Goal: Task Accomplishment & Management: Complete application form

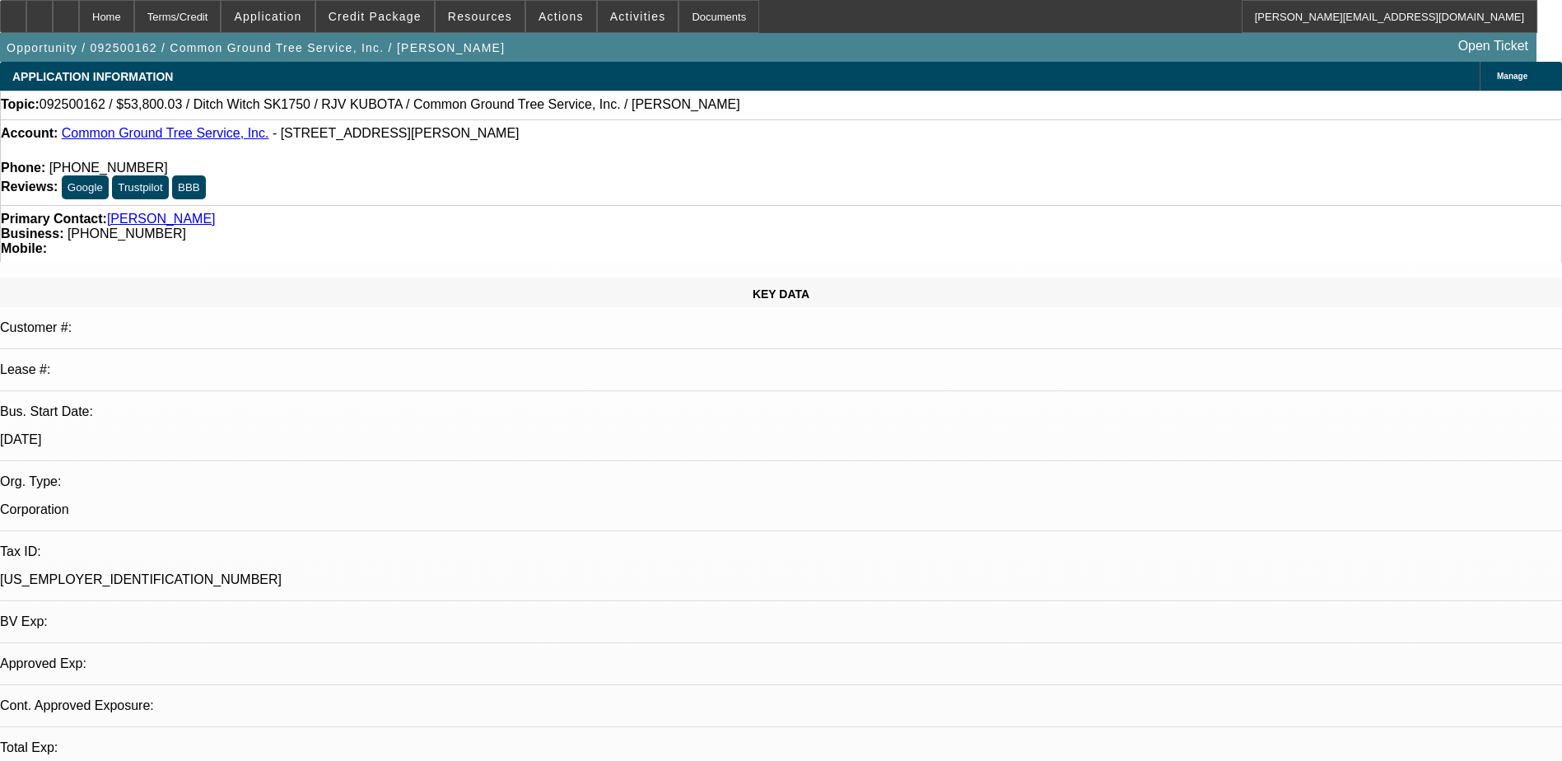
select select "0"
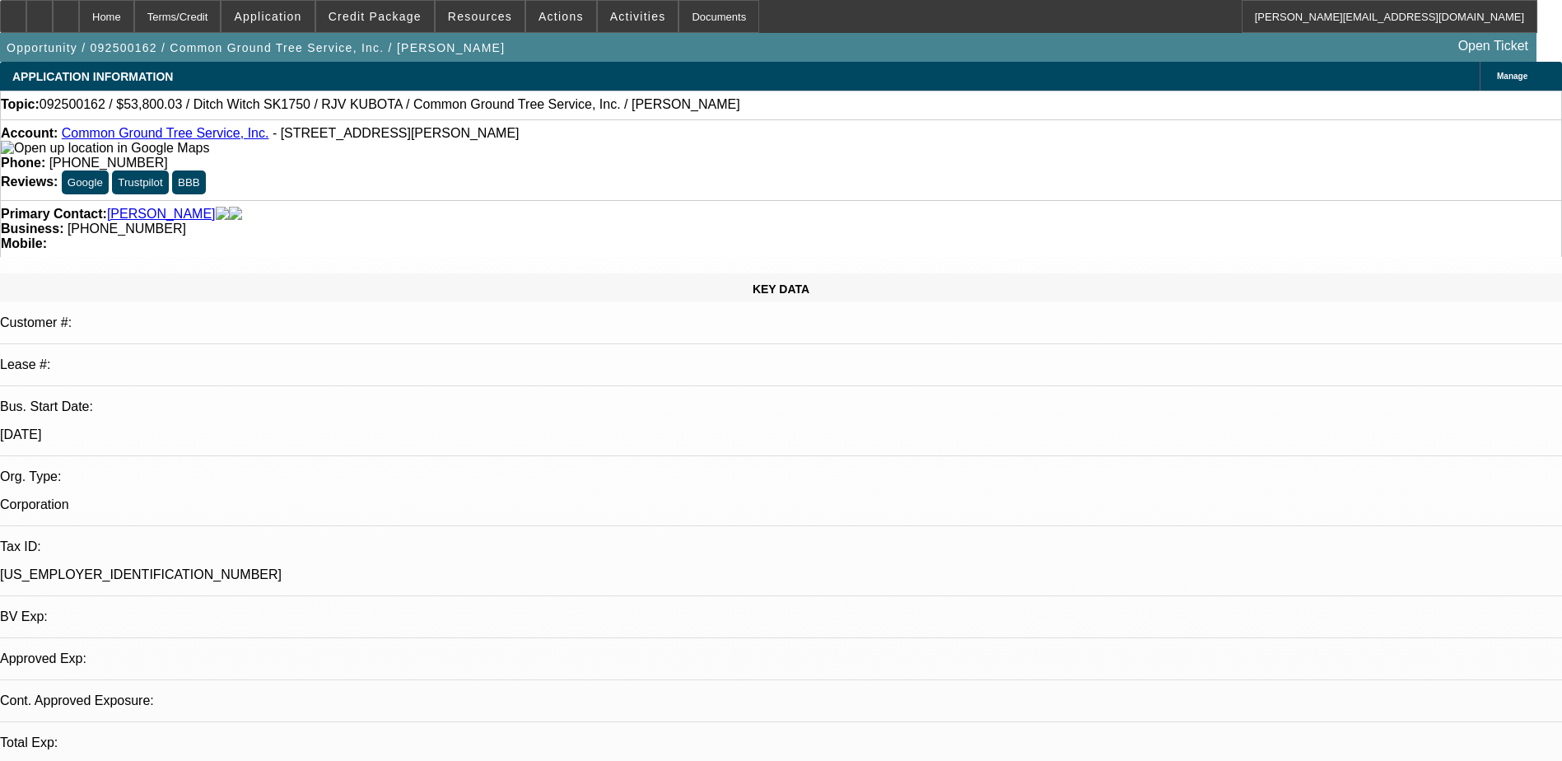
select select "0"
select select "1"
select select "3"
select select "6"
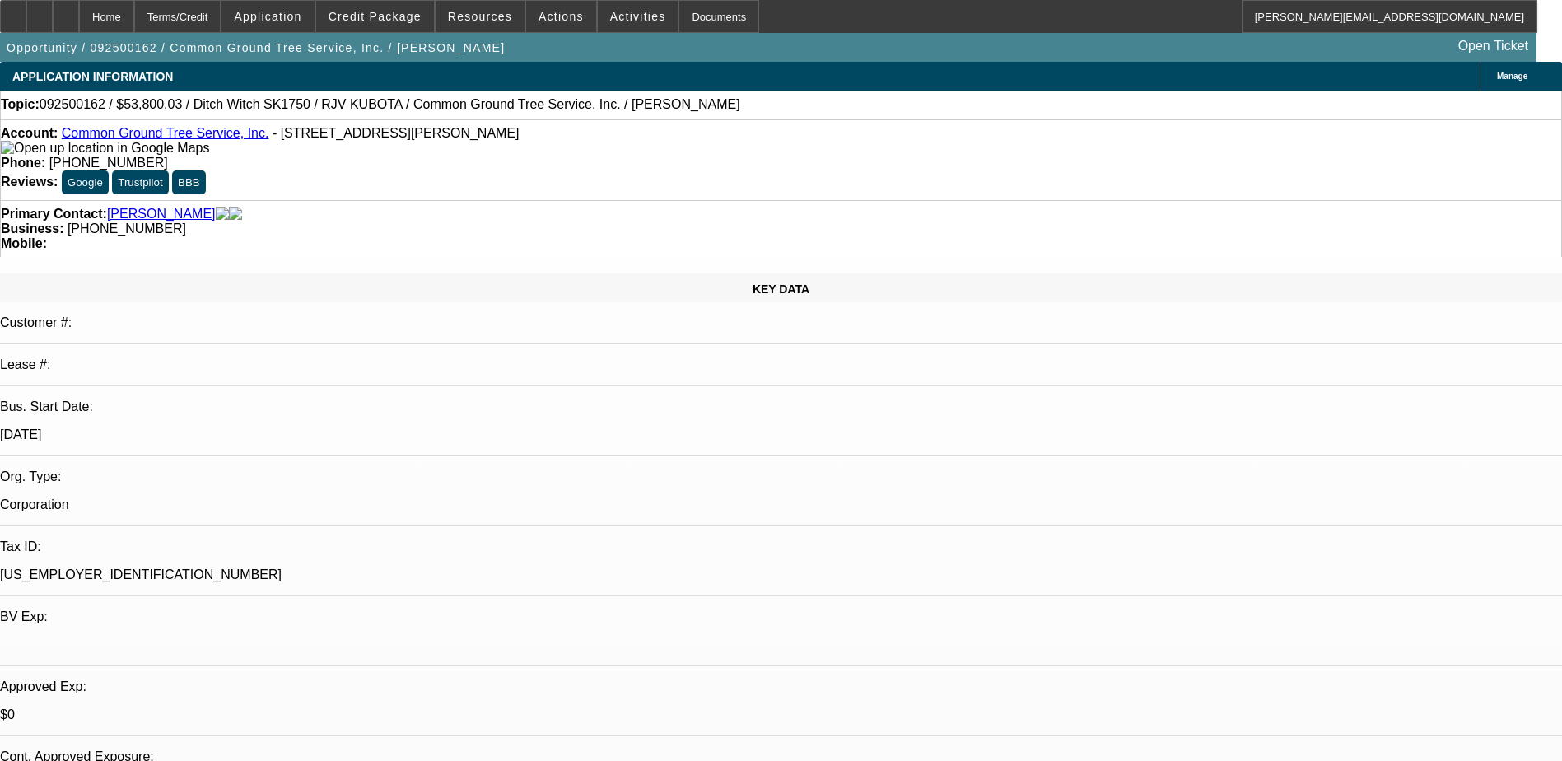
scroll to position [223, 0]
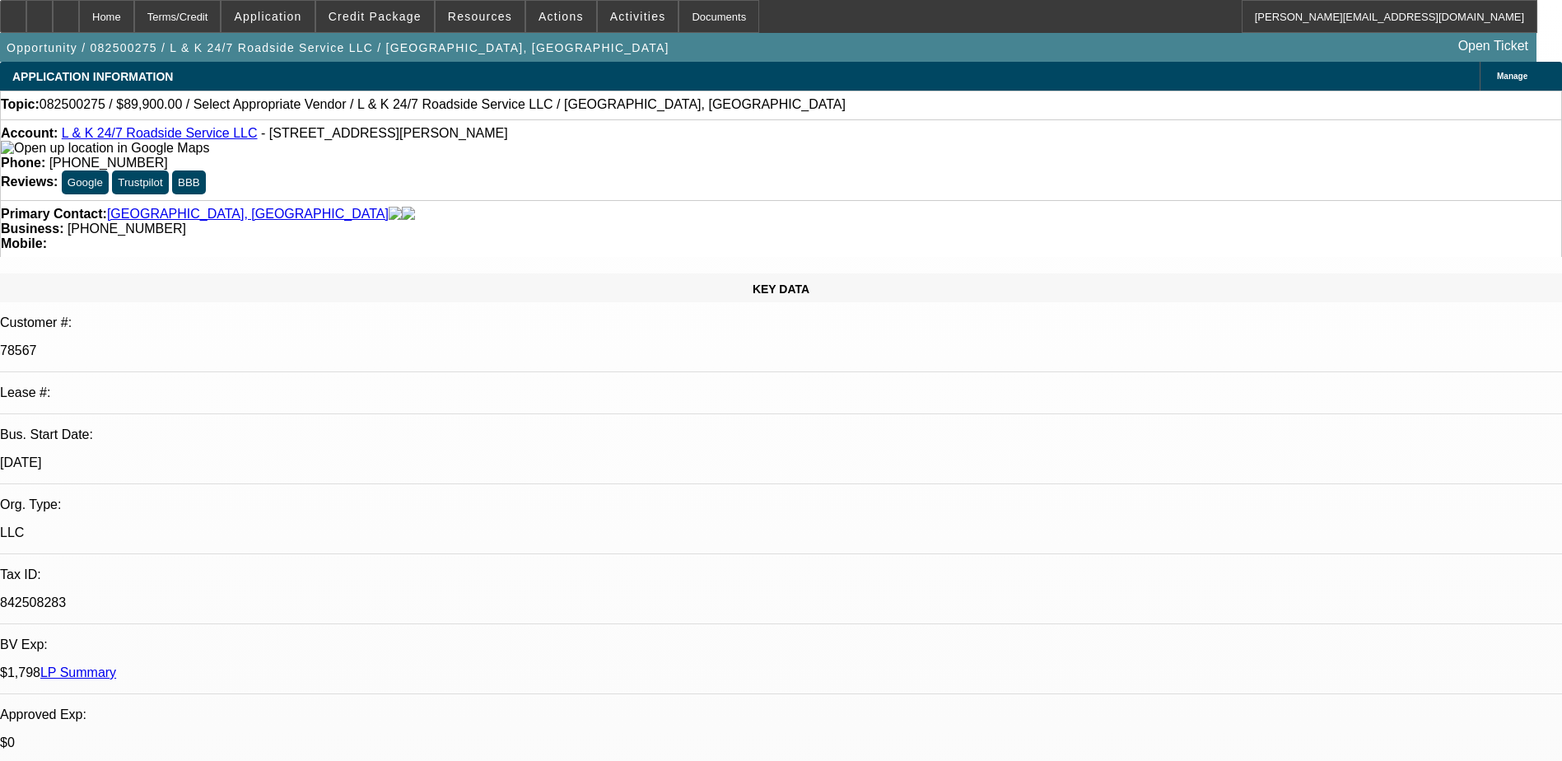
select select "0"
select select "2"
select select "0.1"
select select "4"
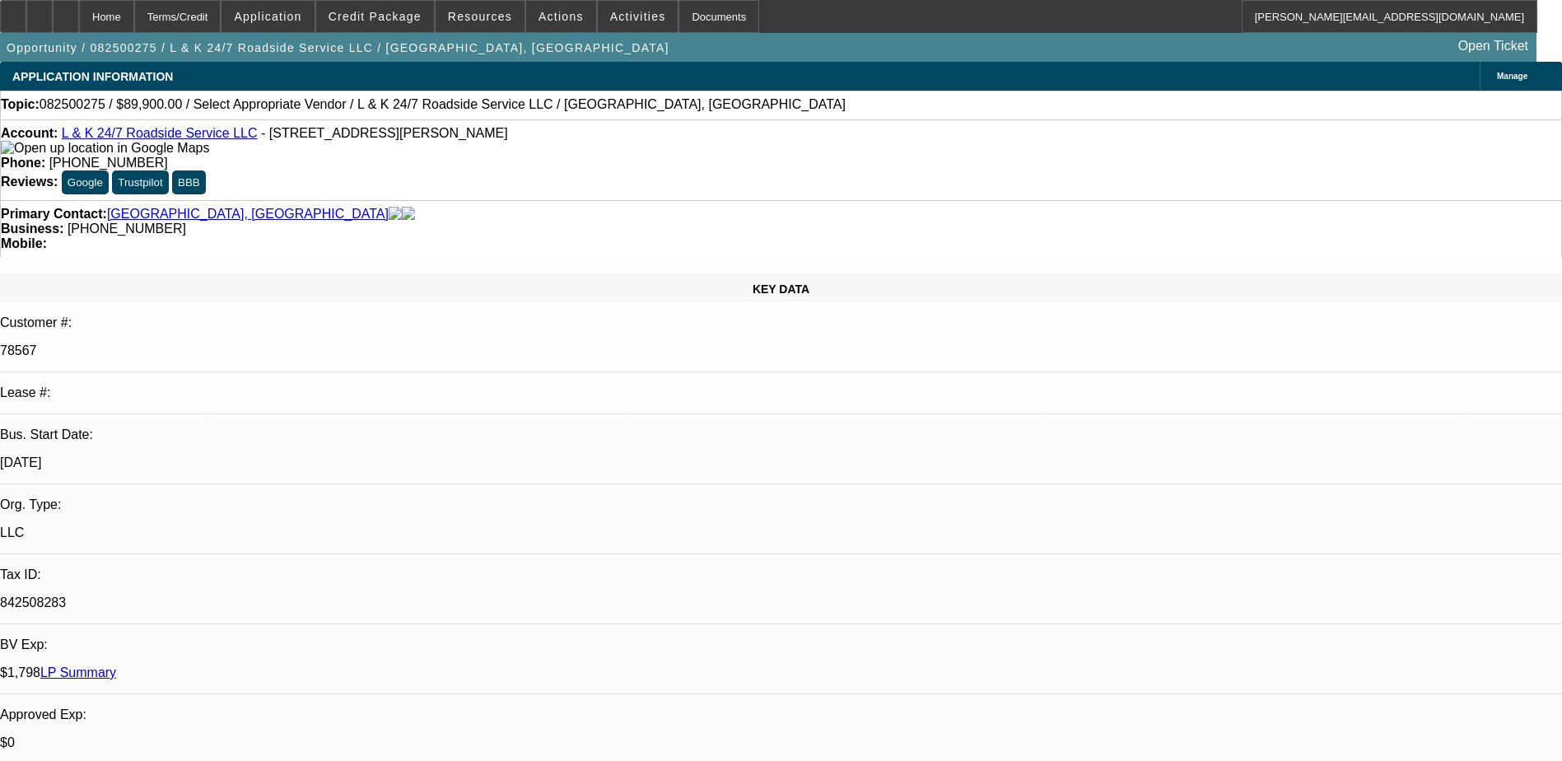
select select "0"
select select "2"
select select "0.1"
select select "4"
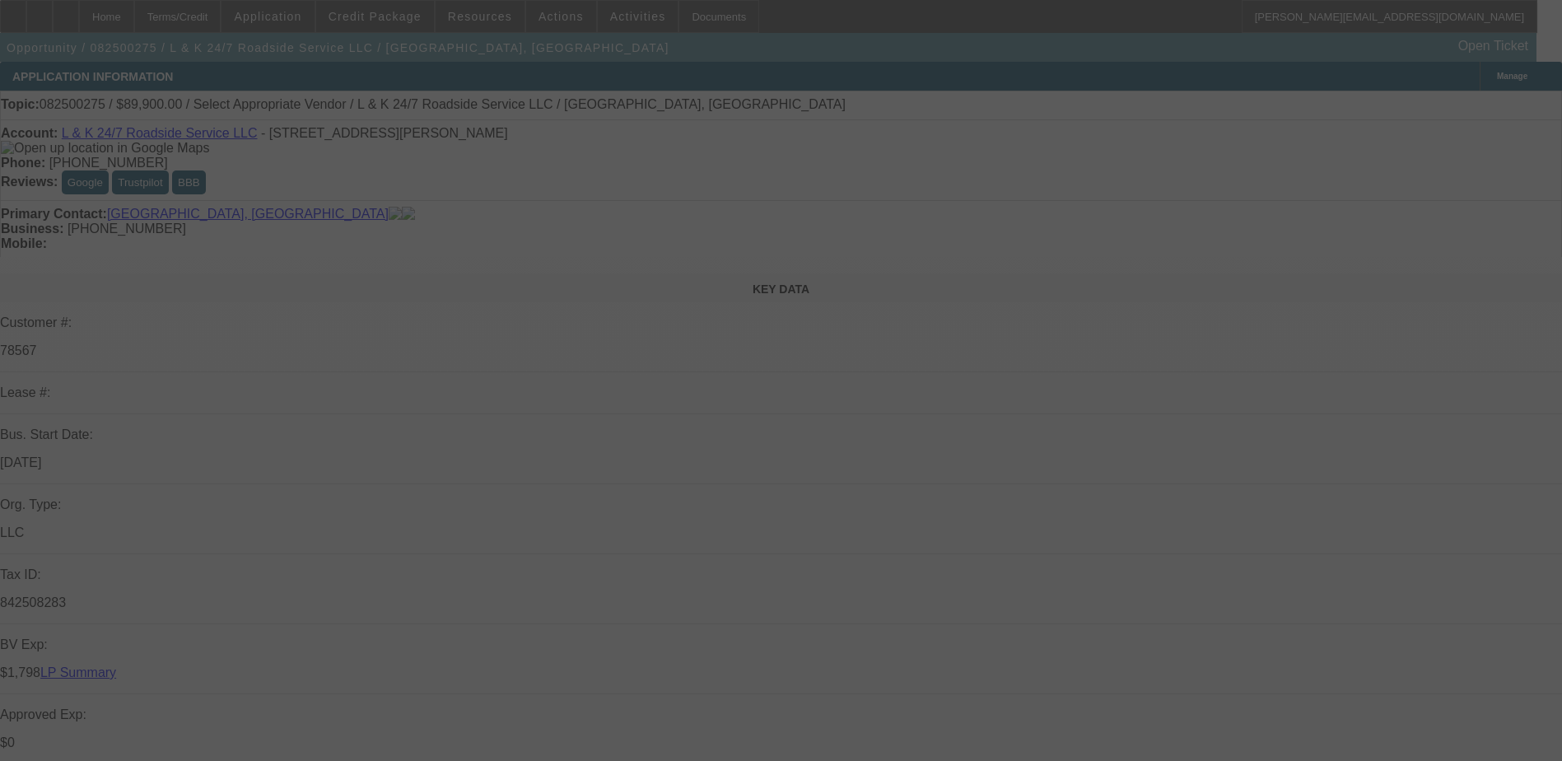
select select "0"
select select "2"
select select "0.1"
select select "4"
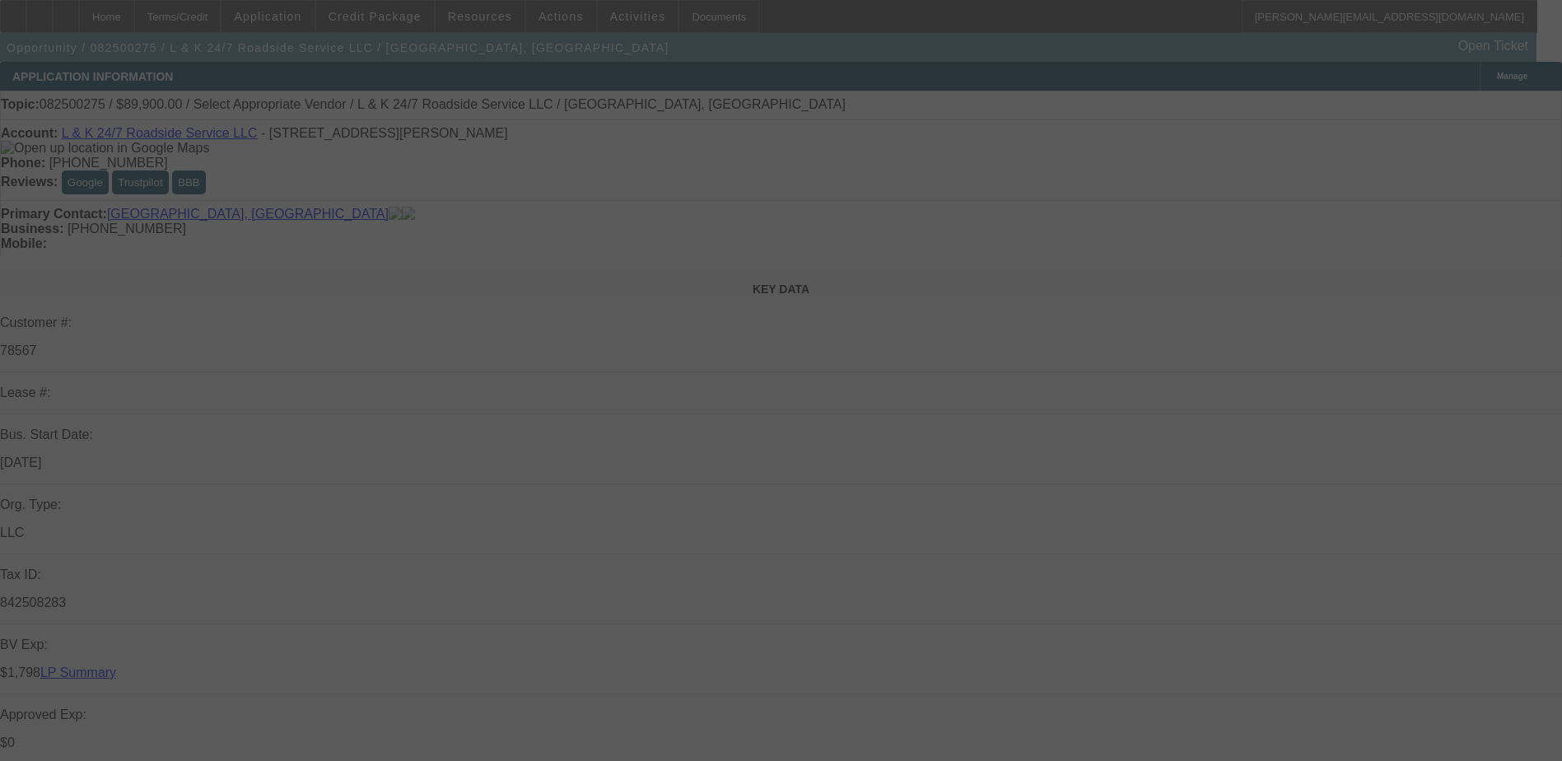
select select "0"
select select "2"
select select "0.1"
select select "4"
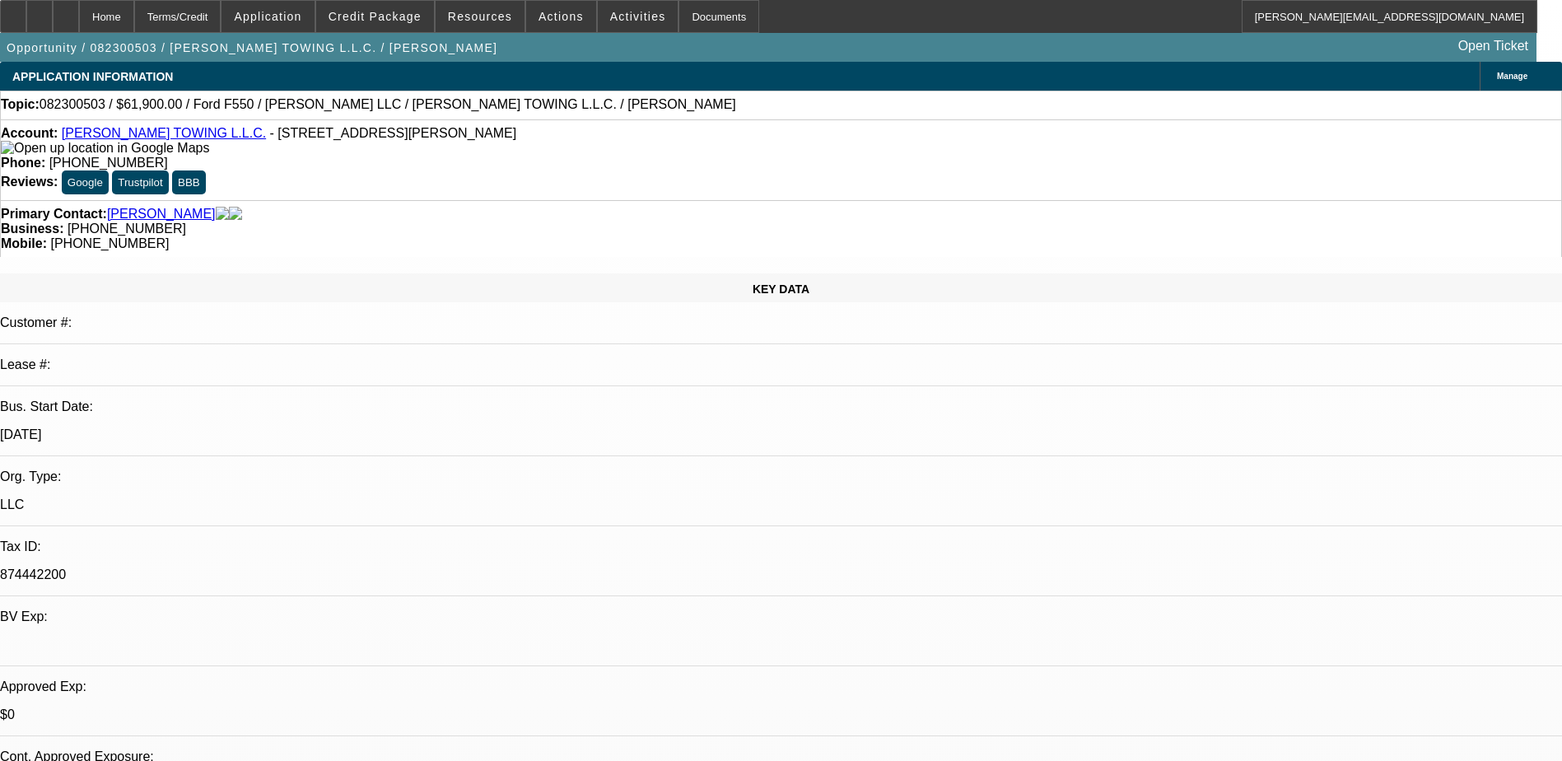
select select "0"
select select "2"
select select "0.1"
select select "0"
select select "2"
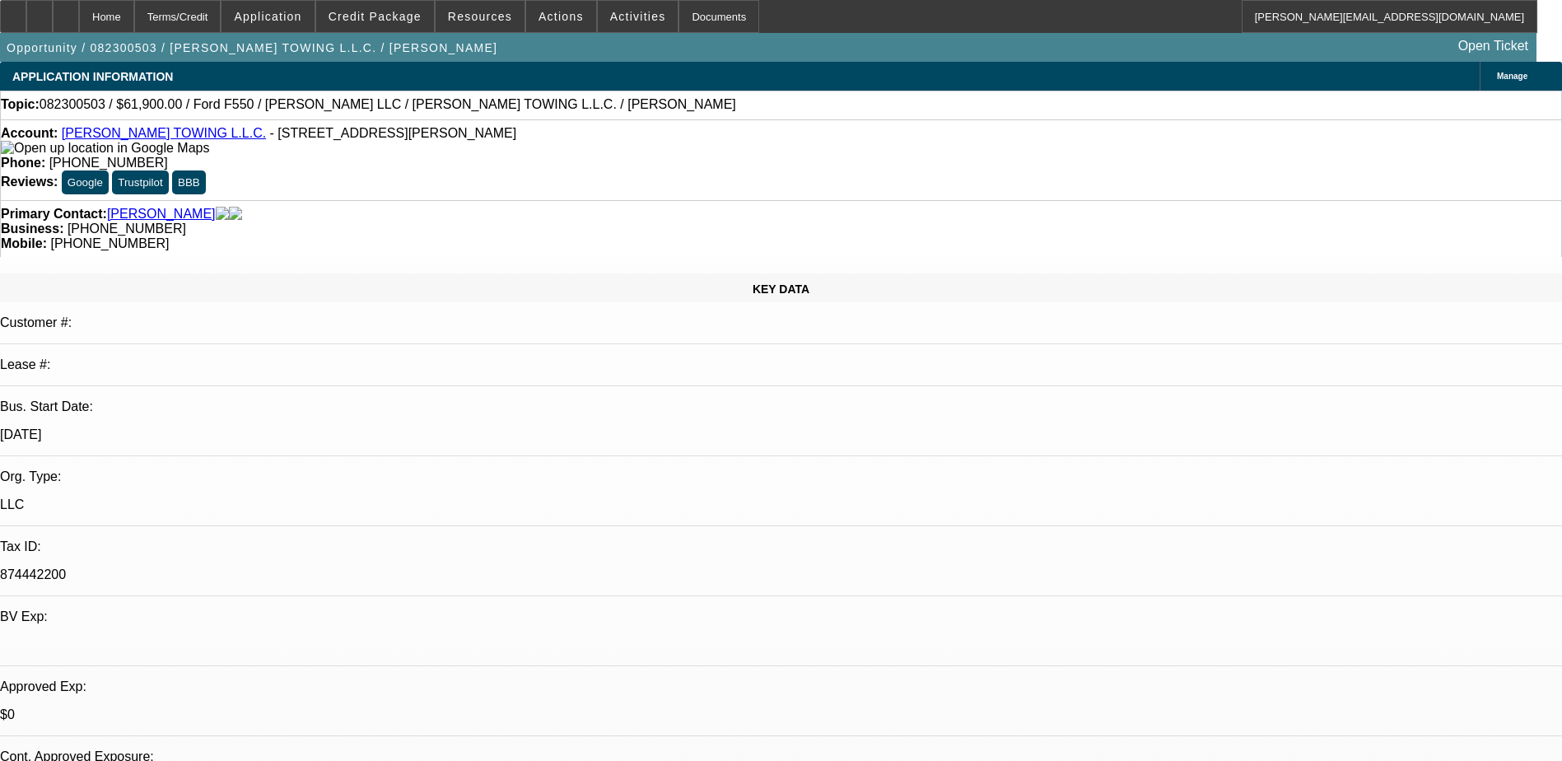
select select "0.1"
select select "0"
select select "2"
select select "0.1"
select select "0"
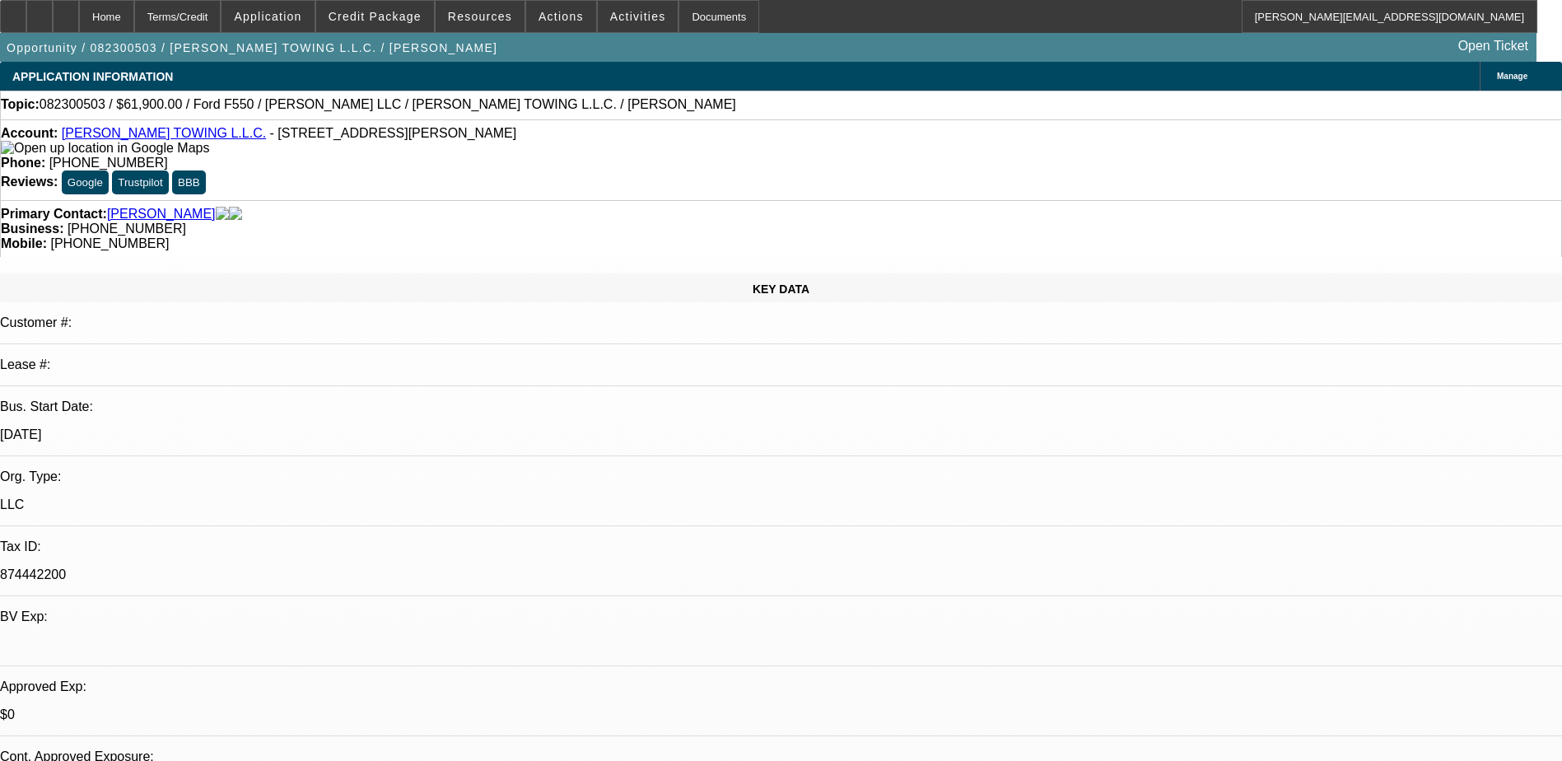
select select "2"
select select "0.1"
select select "1"
select select "2"
select select "4"
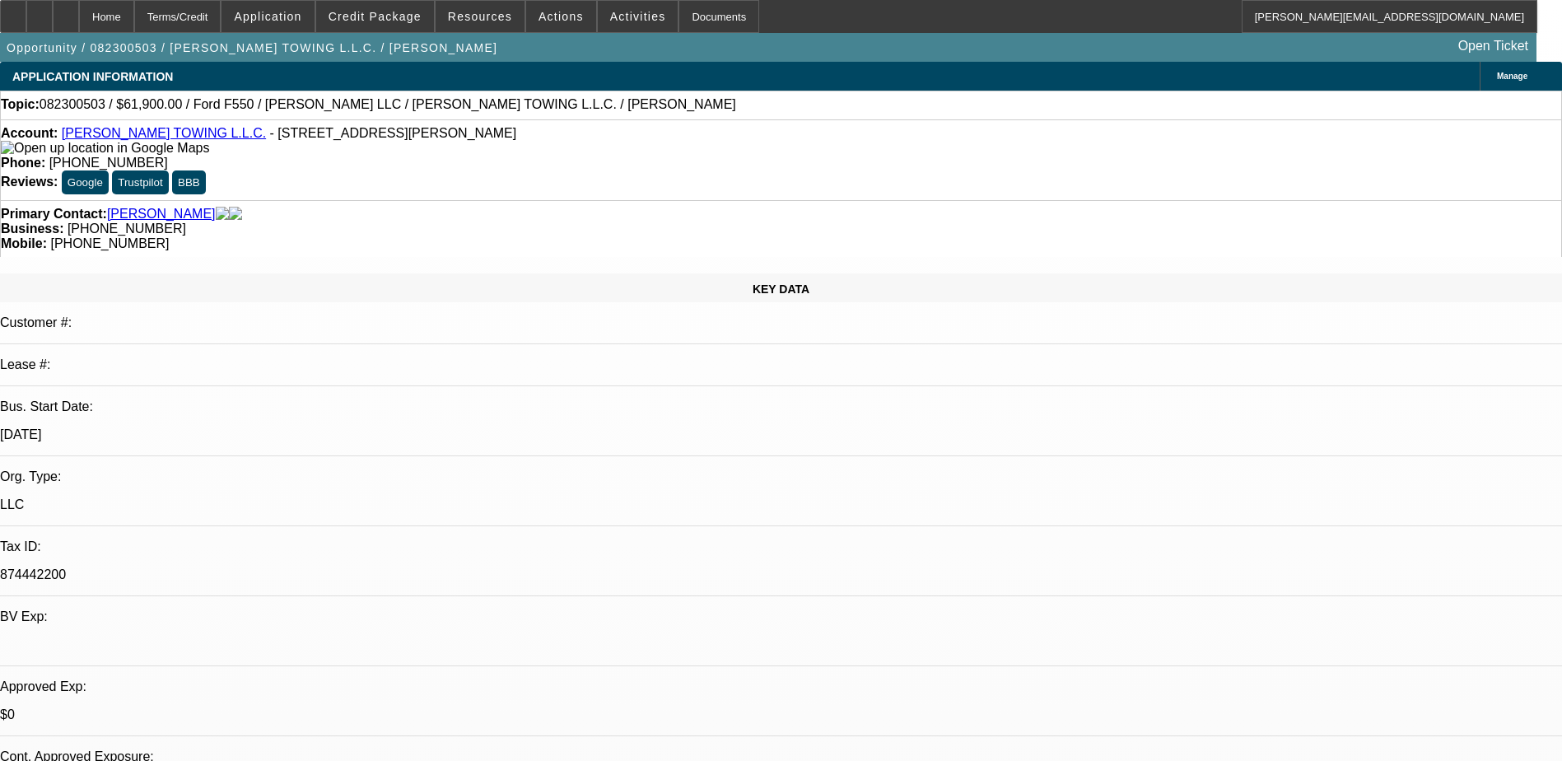
select select "1"
select select "2"
select select "4"
select select "1"
select select "2"
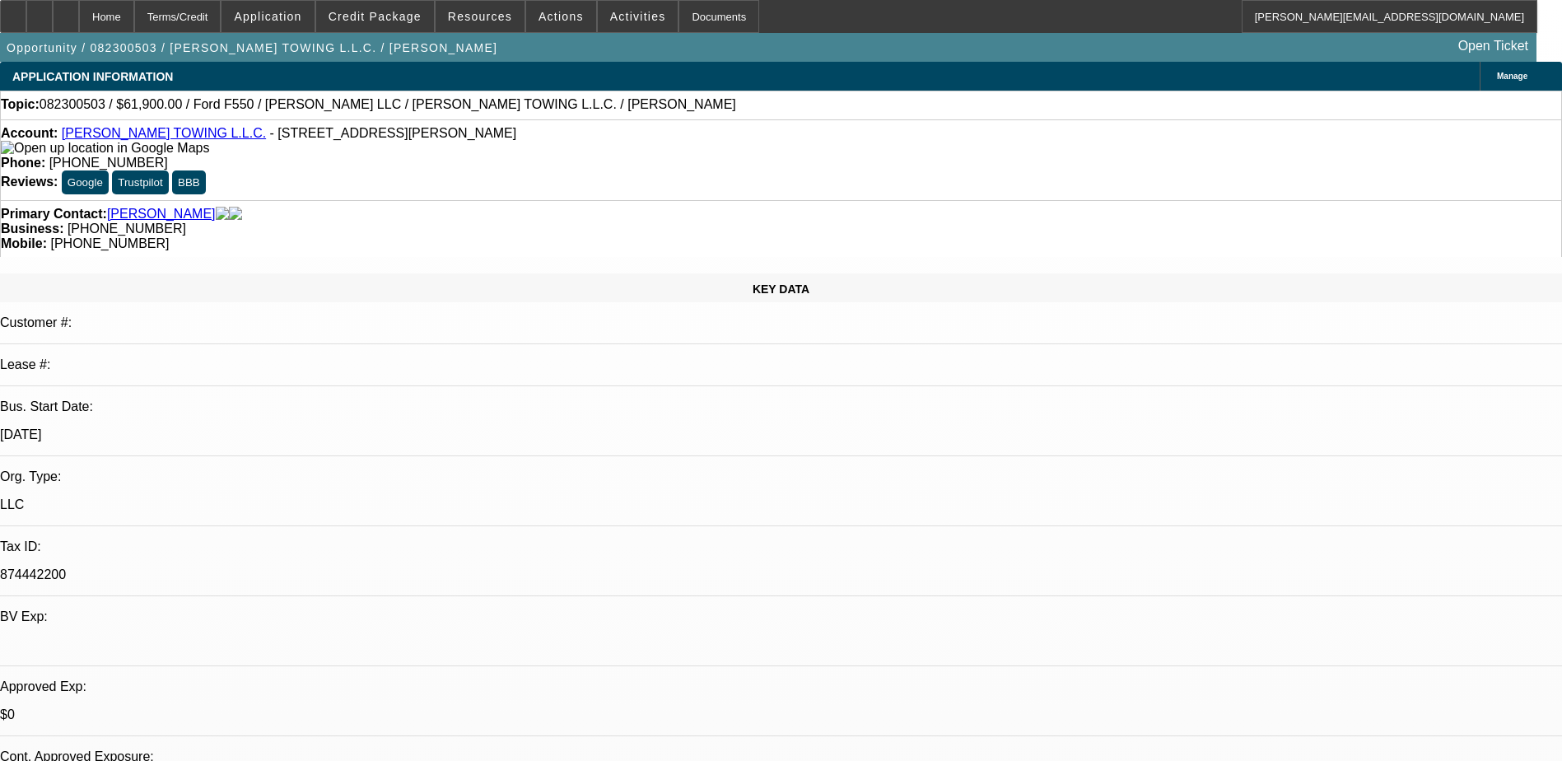
select select "4"
select select "1"
select select "2"
select select "4"
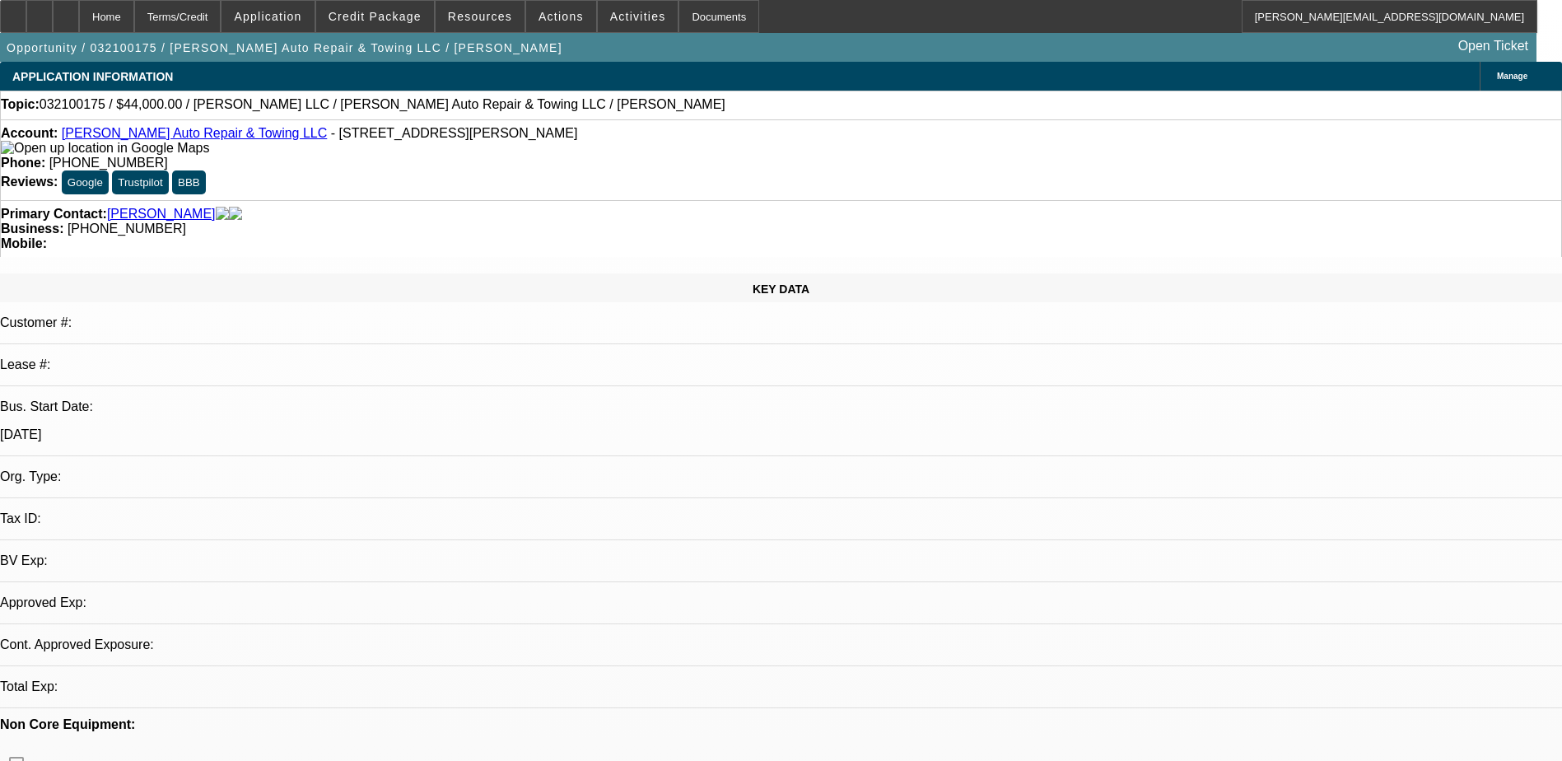
select select "0"
select select "2"
select select "0.1"
select select "1"
select select "2"
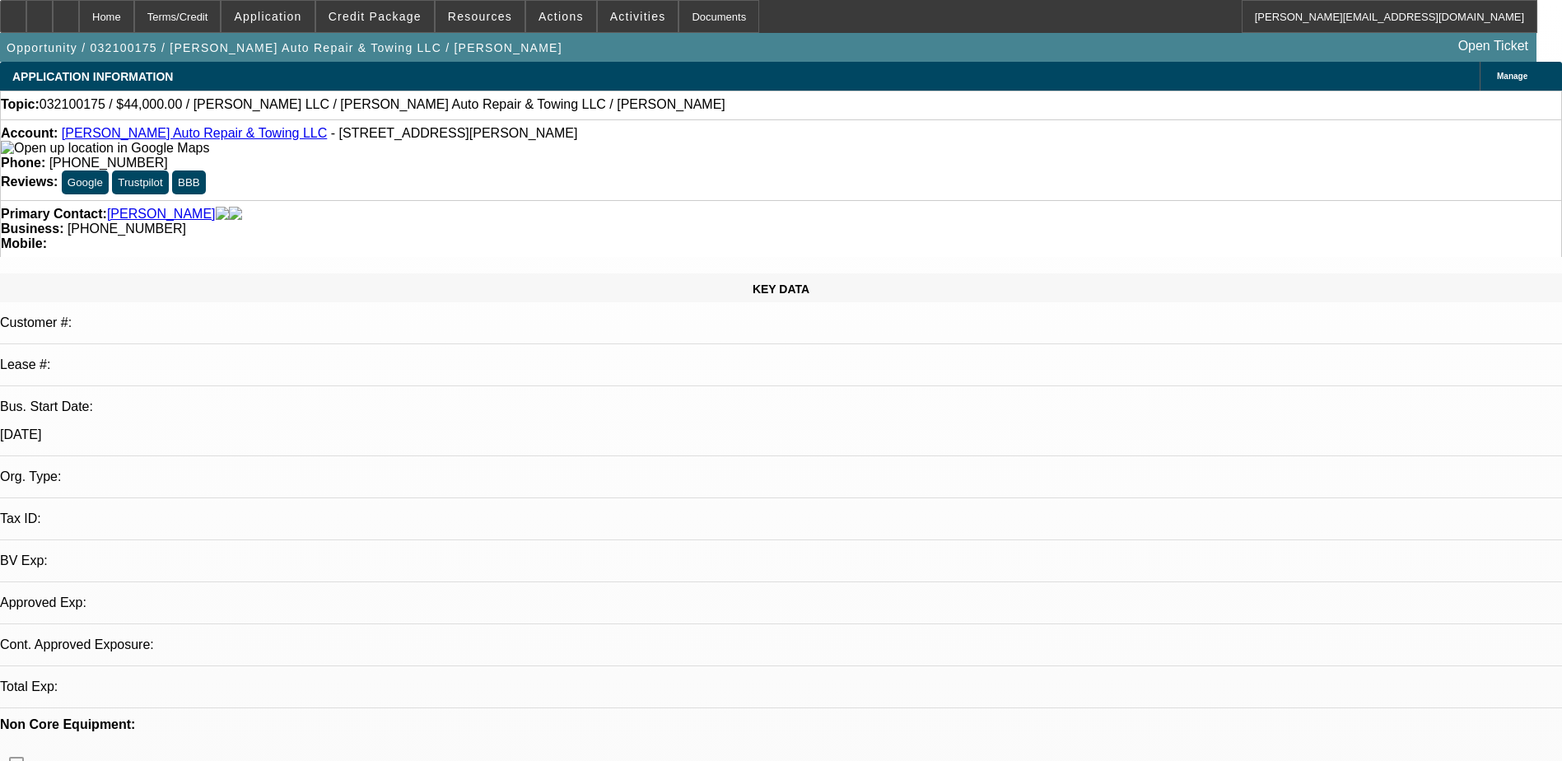
select select
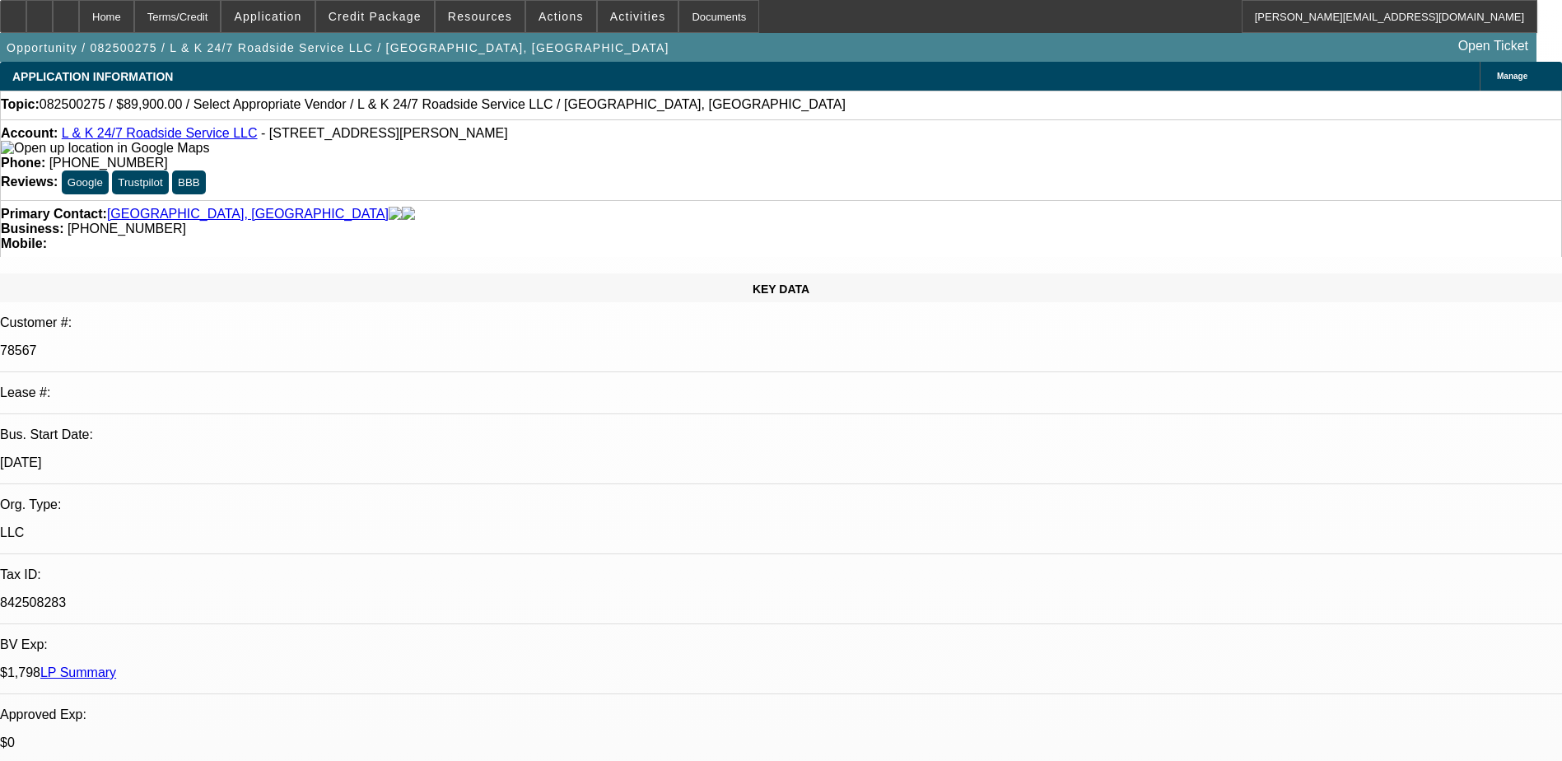
select select "0"
select select "2"
select select "0.1"
select select "4"
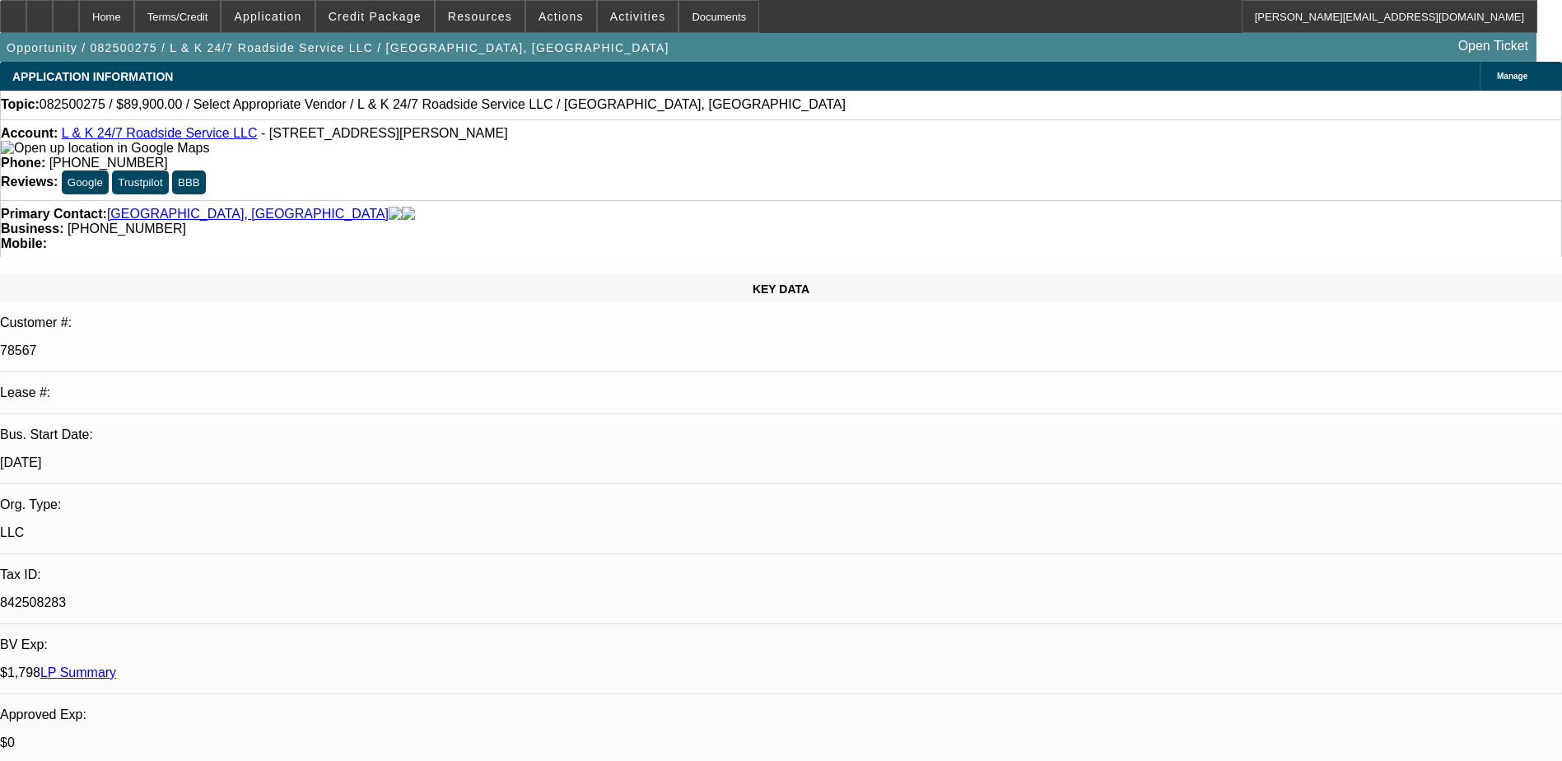
select select "0"
select select "2"
select select "0.1"
select select "4"
select select "0"
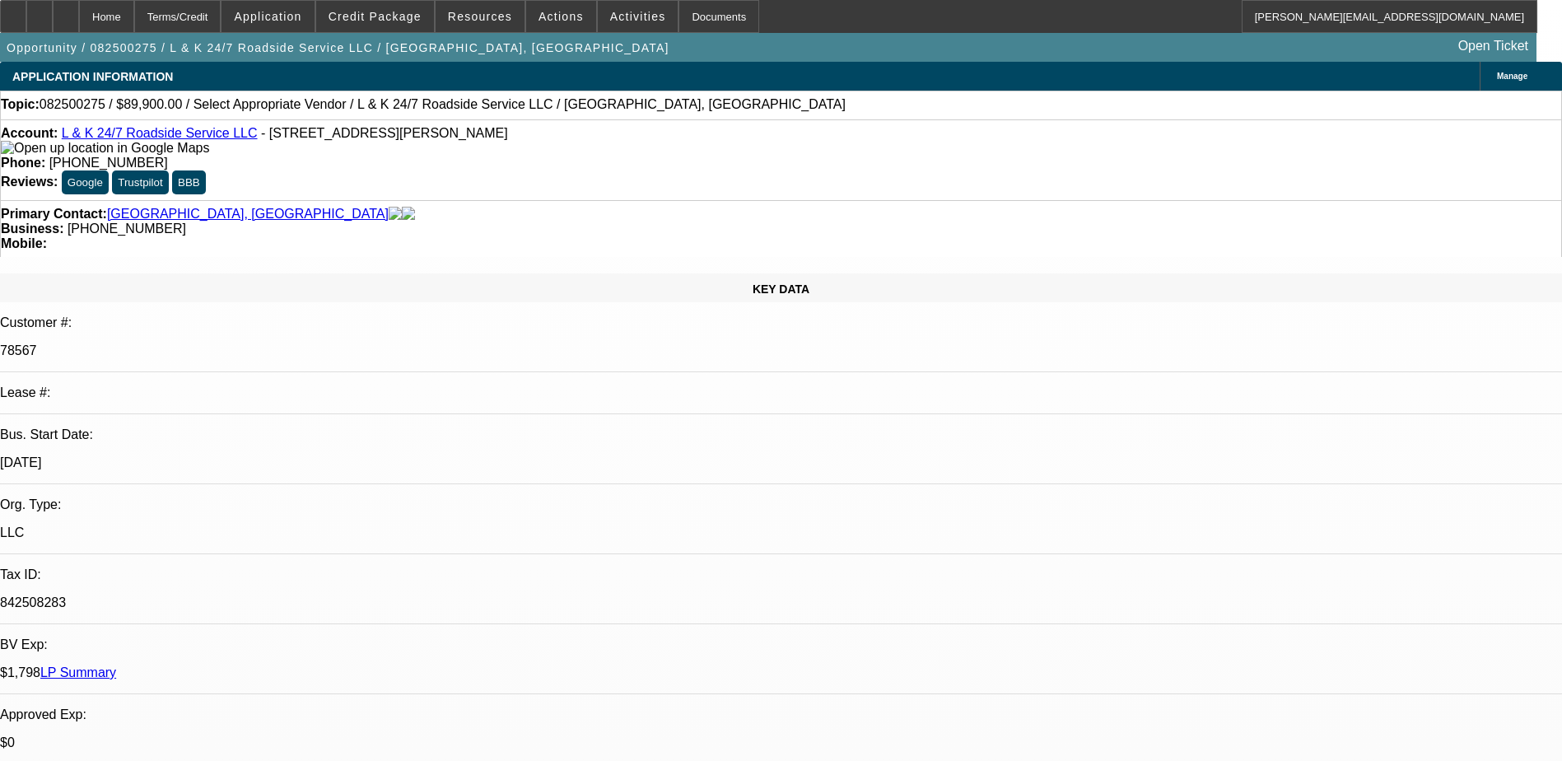
select select "2"
select select "0.1"
select select "4"
select select "0"
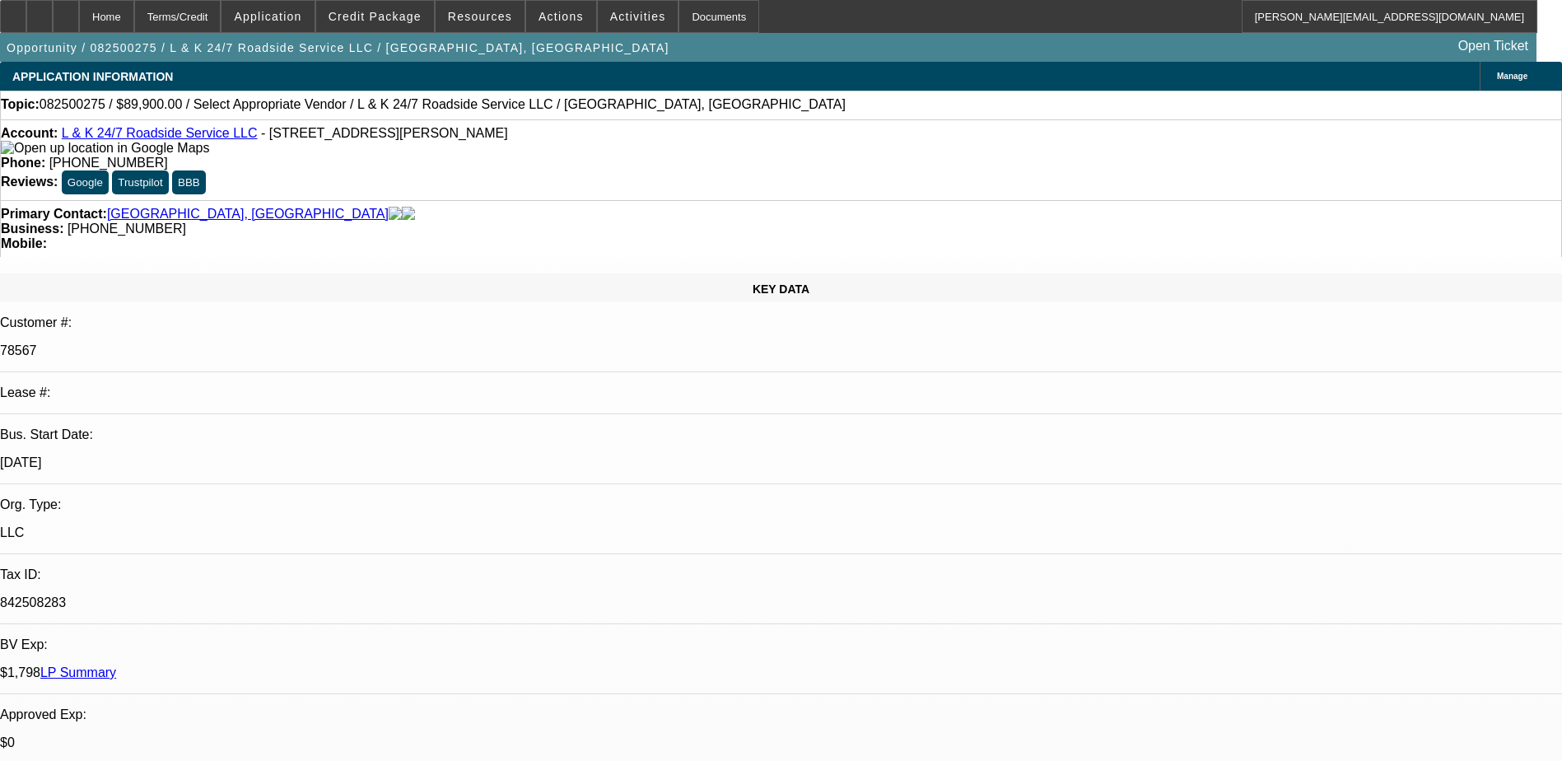
select select "2"
select select "0.1"
select select "4"
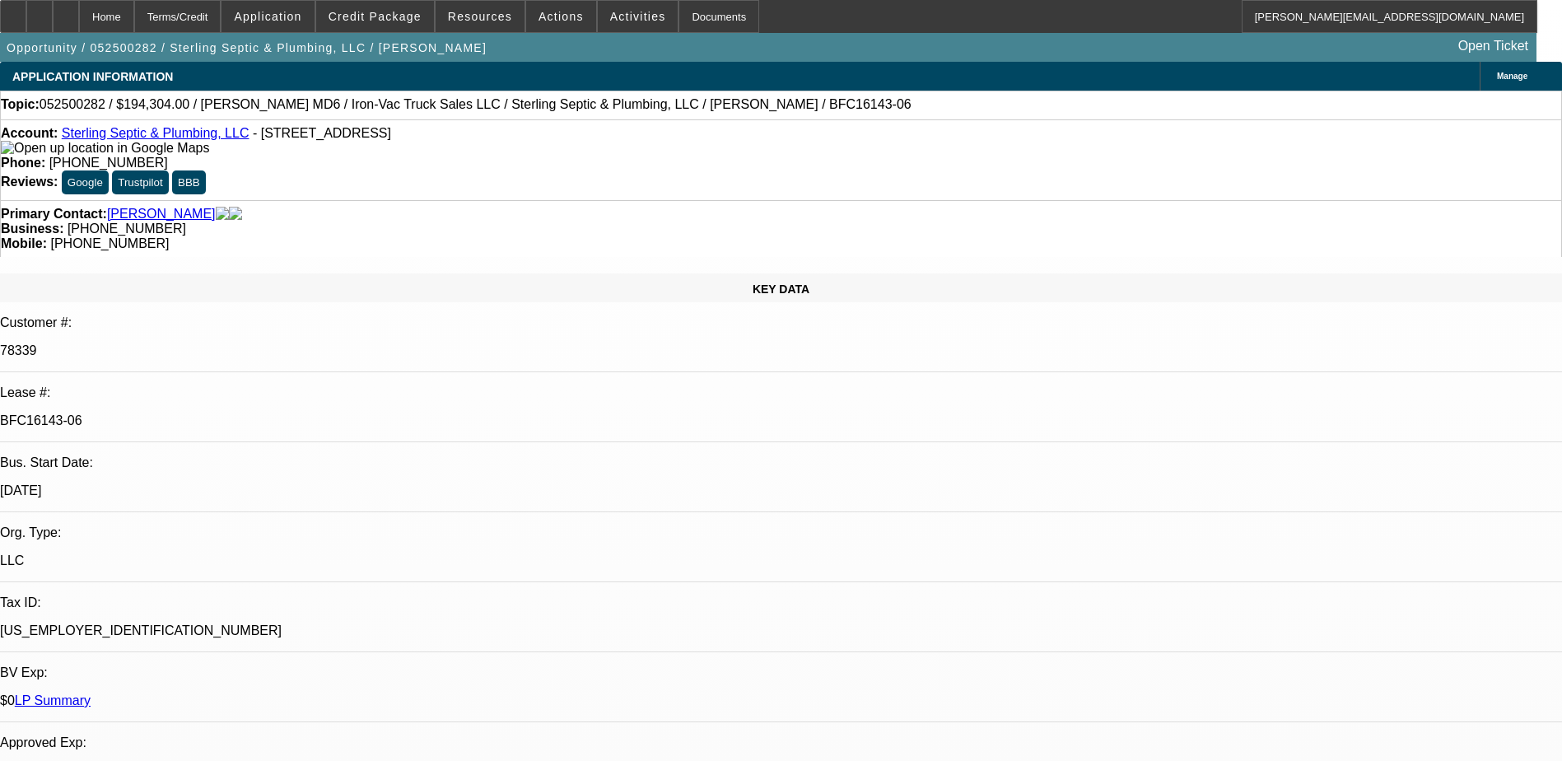
select select "0"
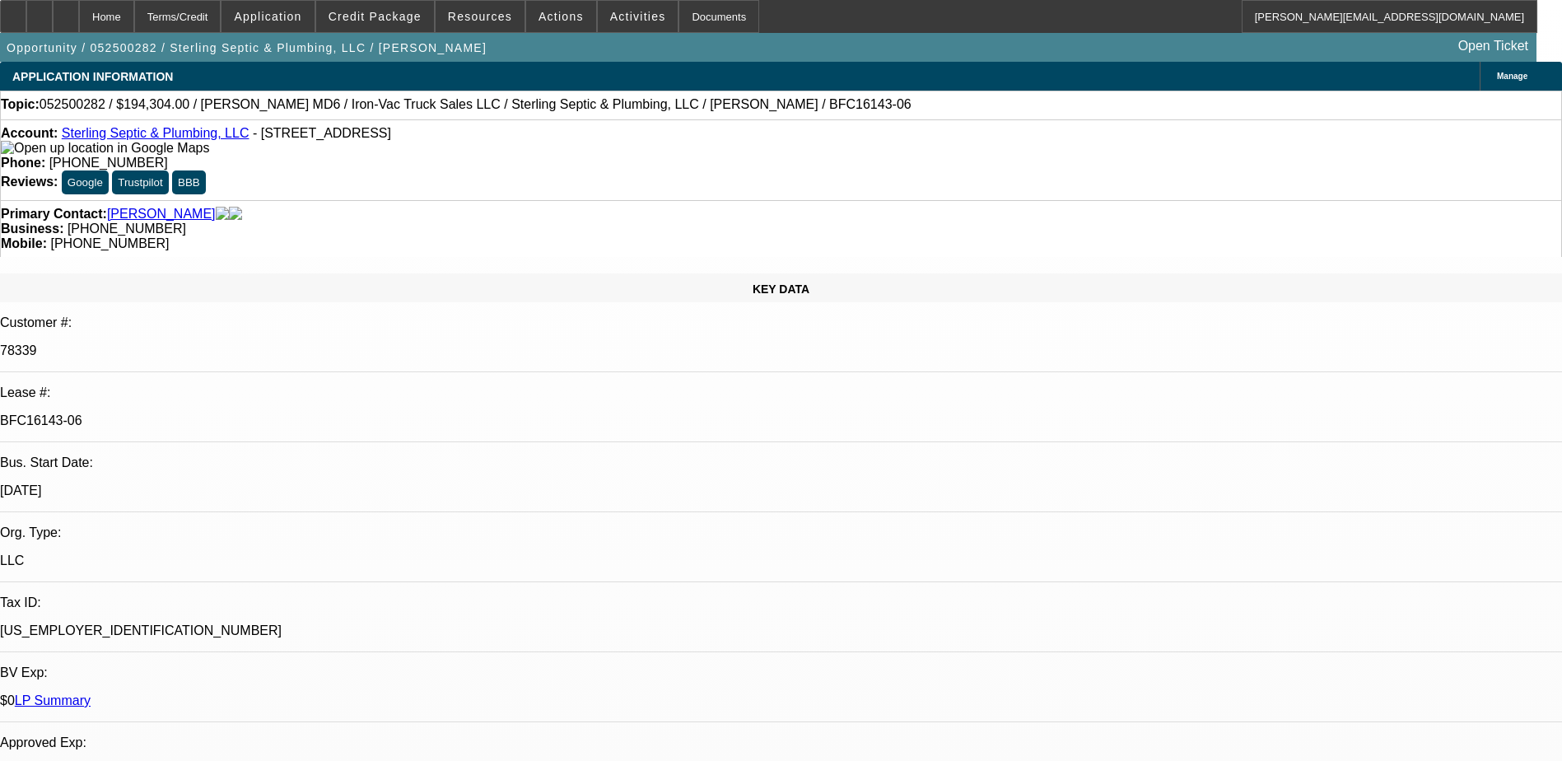
select select "0"
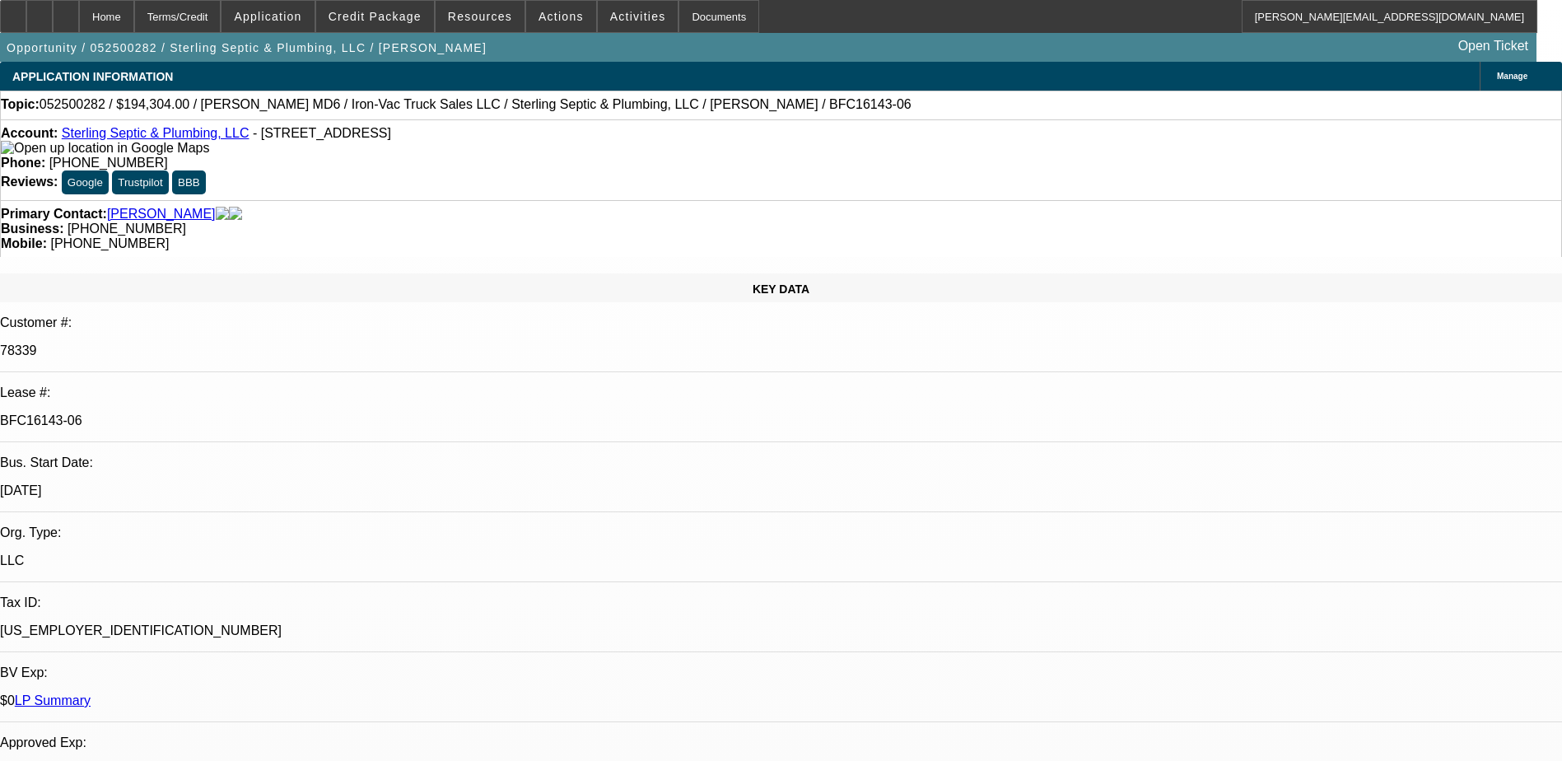
select select "0"
select select "1"
select select "2"
select select "6"
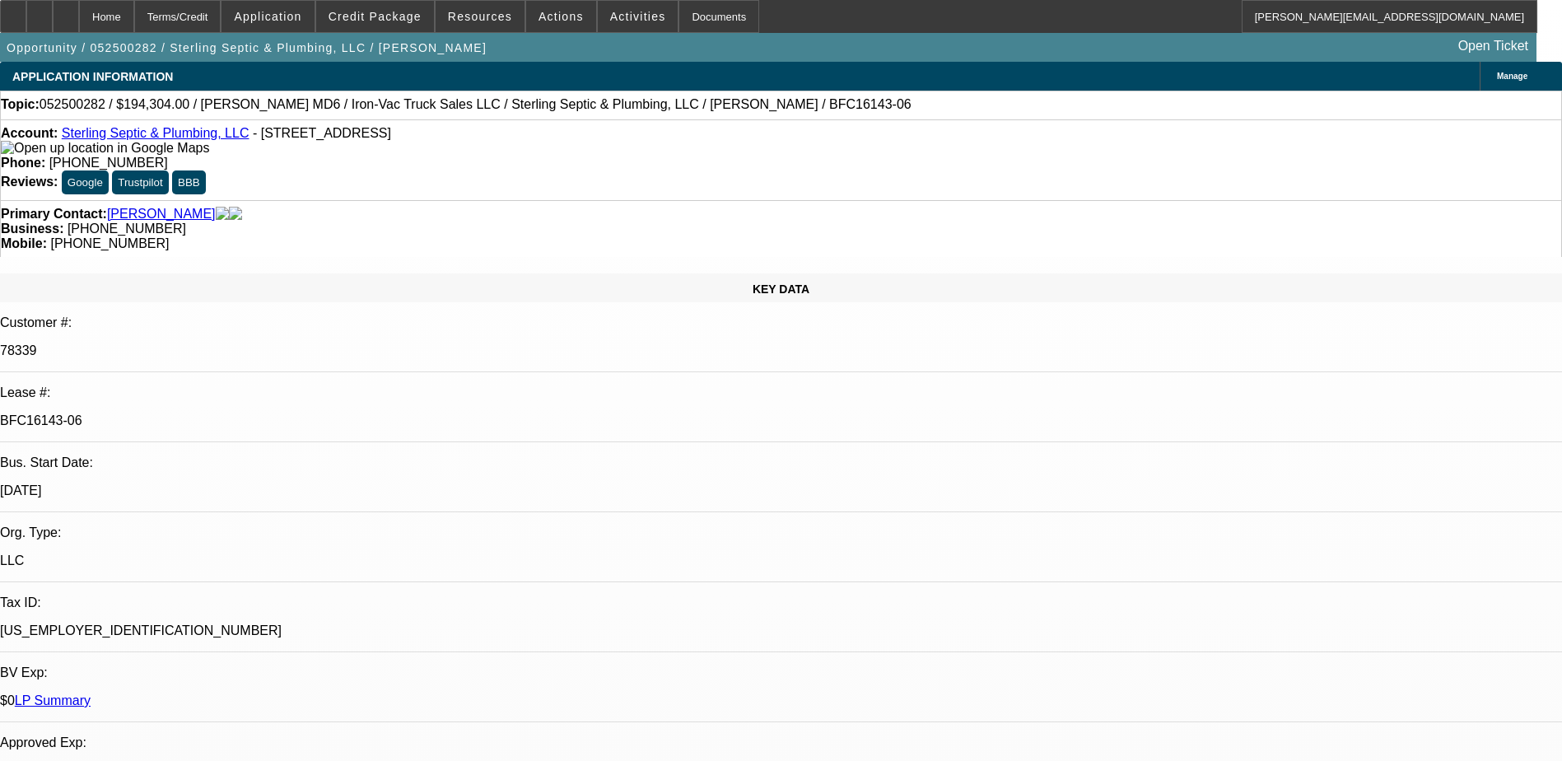
select select "1"
select select "2"
select select "6"
select select "1"
select select "2"
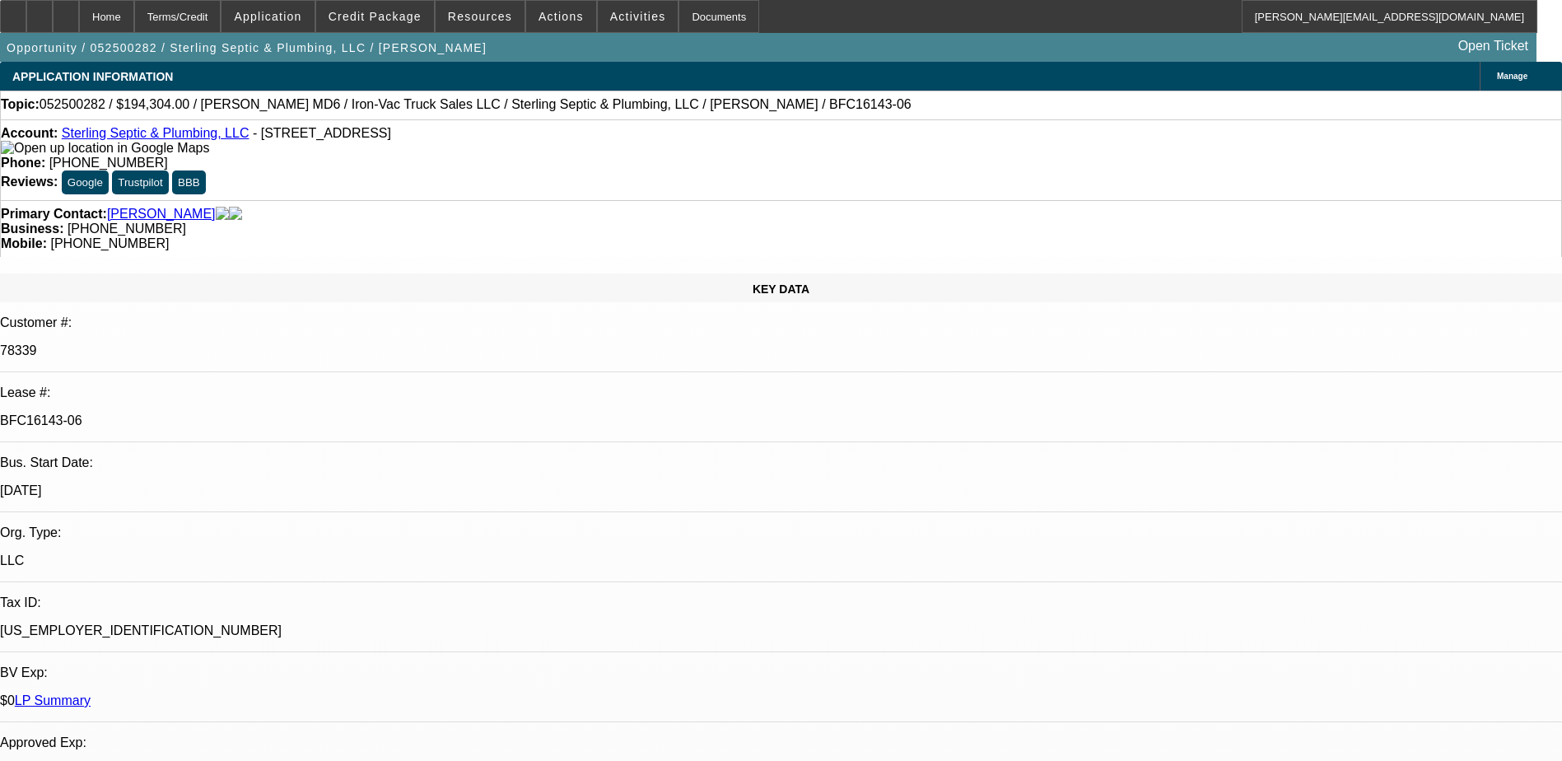
select select "6"
select select "1"
select select "2"
select select "6"
